Goal: Navigation & Orientation: Find specific page/section

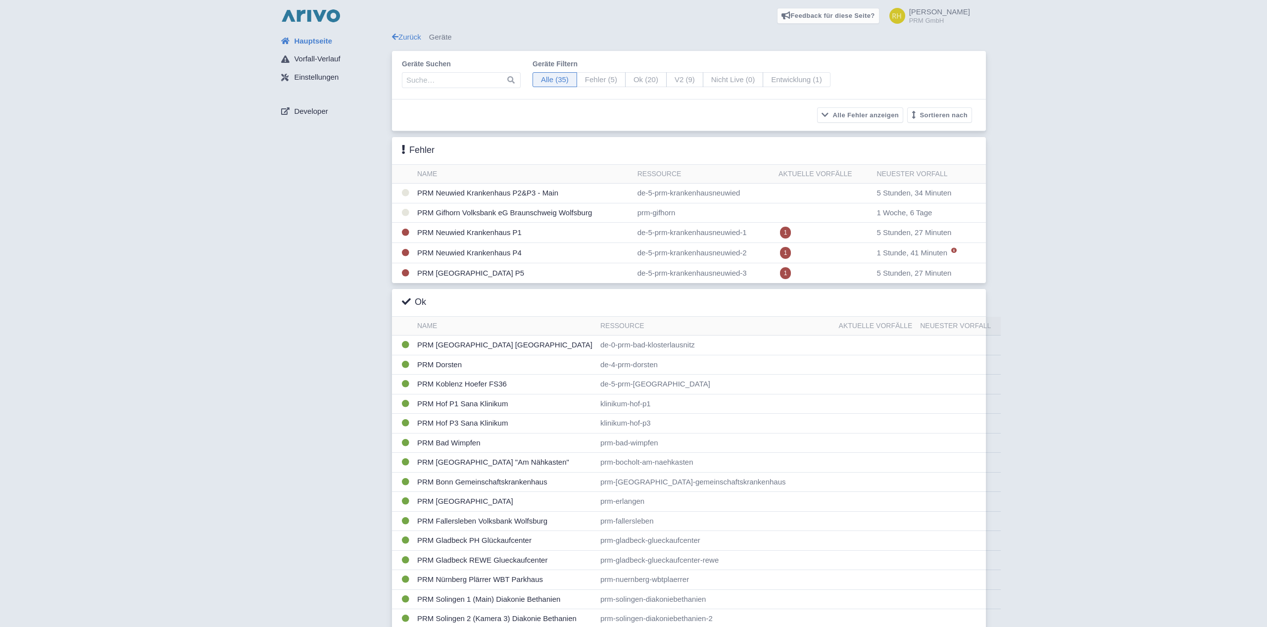
click at [298, 13] on img at bounding box center [310, 16] width 63 height 16
